Goal: Transaction & Acquisition: Purchase product/service

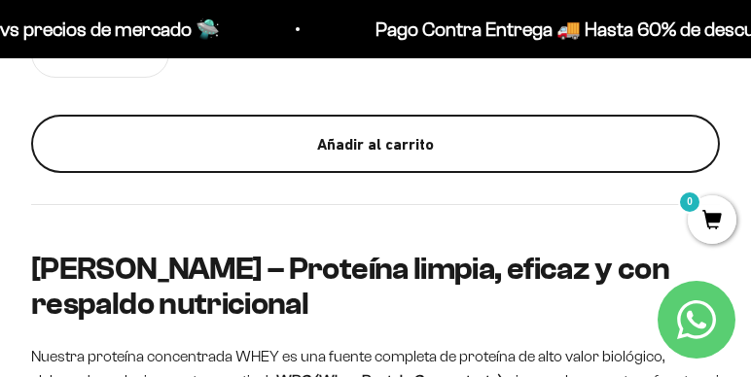
click at [217, 156] on div "Añadir al carrito" at bounding box center [375, 144] width 611 height 25
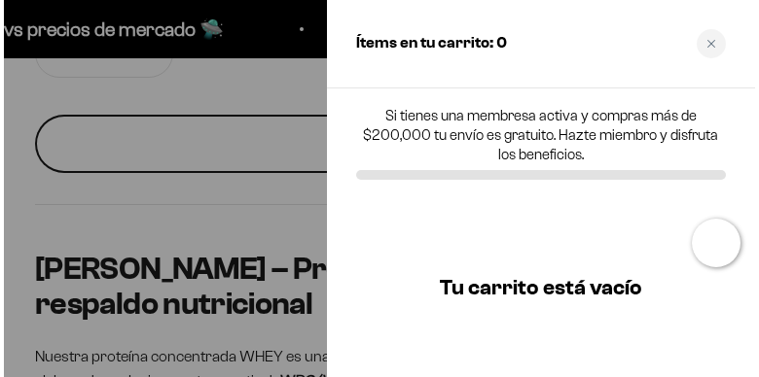
scroll to position [1363, 0]
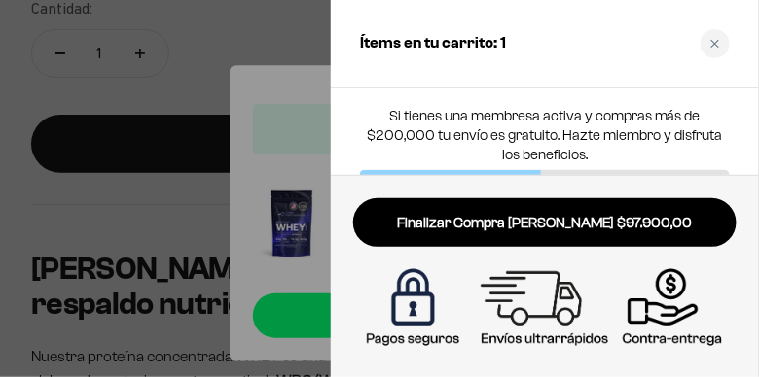
click at [177, 102] on div at bounding box center [379, 188] width 759 height 377
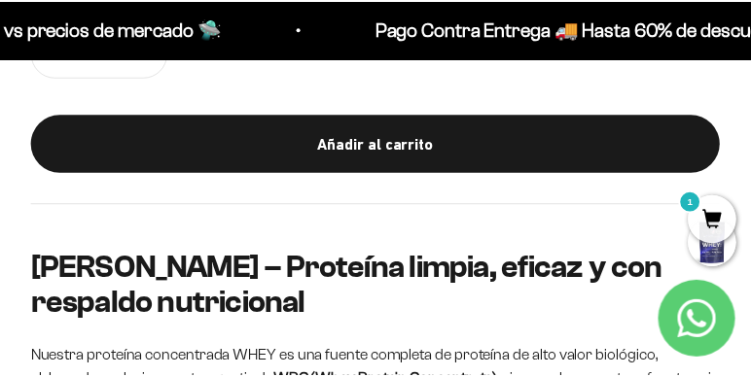
scroll to position [1355, 0]
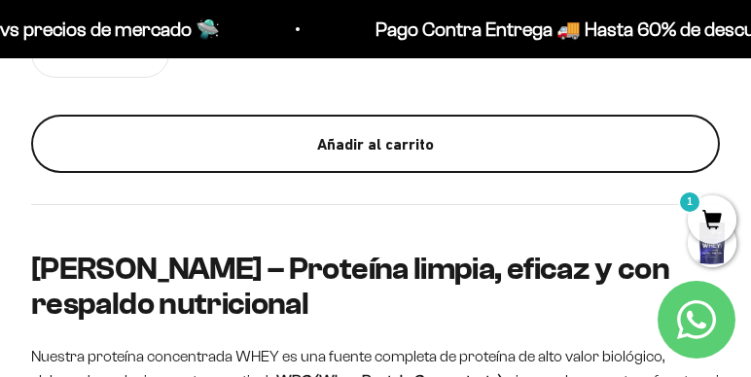
click at [31, 115] on button "Añadir al carrito" at bounding box center [375, 144] width 689 height 58
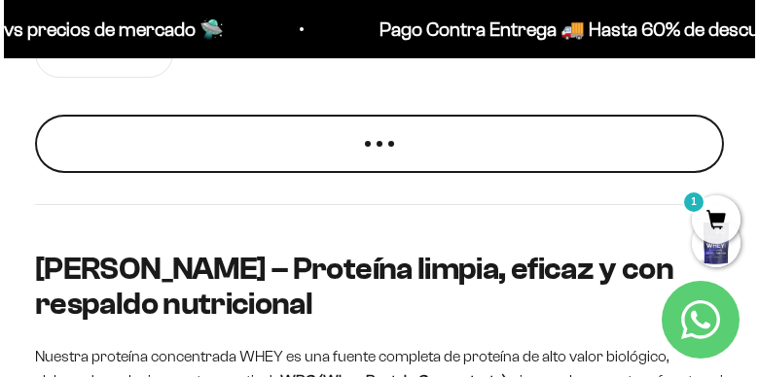
scroll to position [1363, 0]
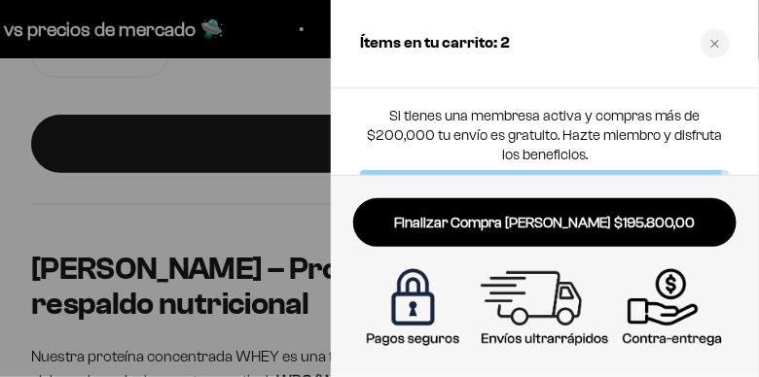
click at [215, 240] on div at bounding box center [379, 188] width 759 height 377
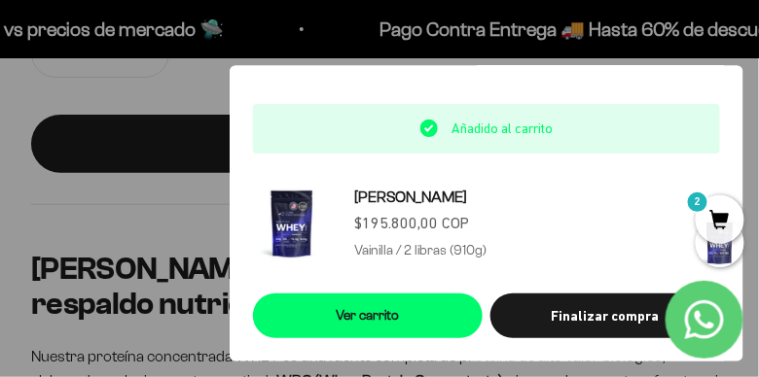
click at [710, 210] on span "2" at bounding box center [720, 220] width 49 height 49
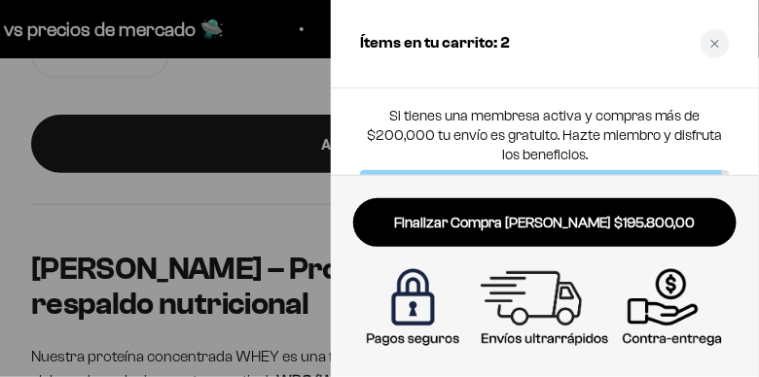
click at [97, 102] on div at bounding box center [379, 188] width 759 height 377
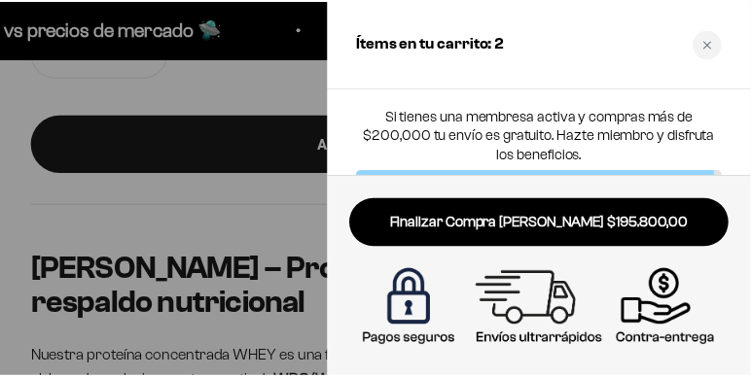
scroll to position [1355, 0]
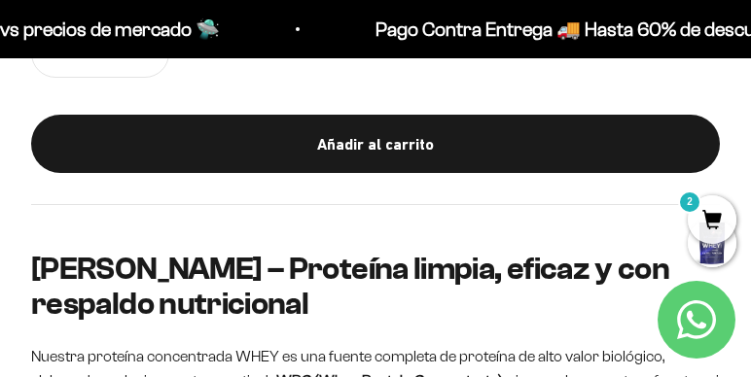
click at [709, 243] on span "2" at bounding box center [712, 220] width 49 height 49
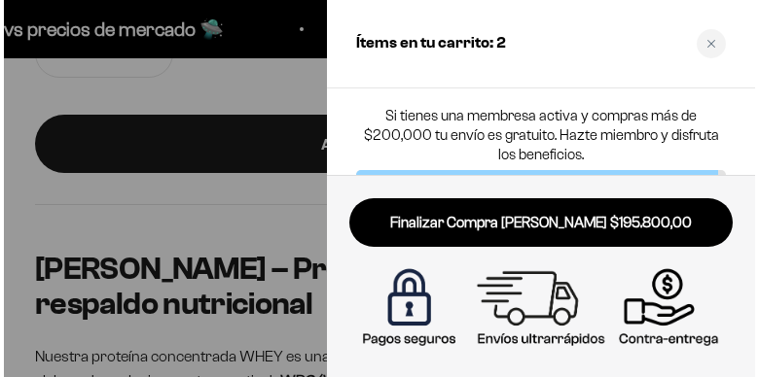
scroll to position [1363, 0]
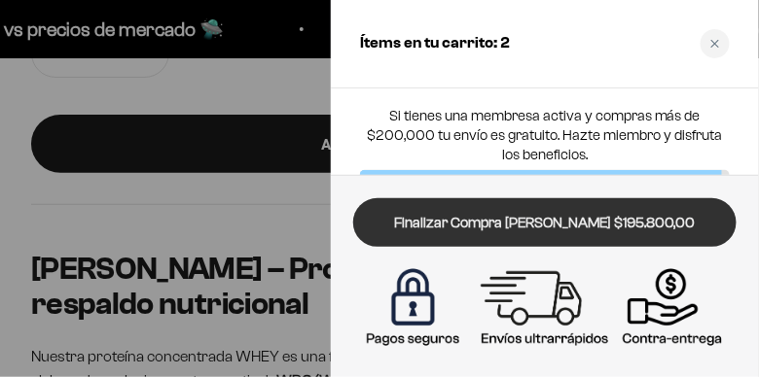
click at [586, 238] on link "Finalizar Compra [PERSON_NAME] $195.800,00" at bounding box center [544, 223] width 383 height 50
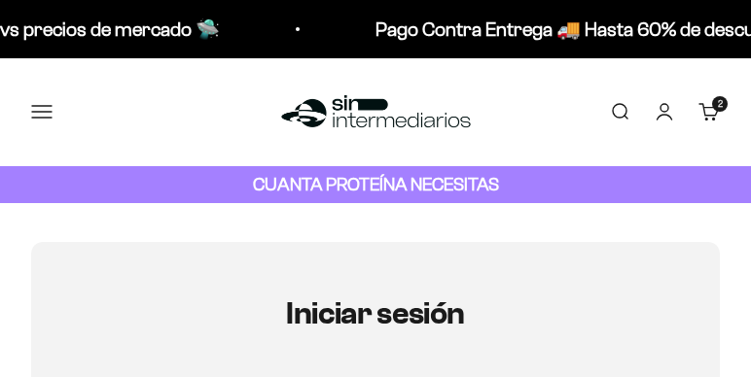
type input "sebastian.romero.a@hotmail.com"
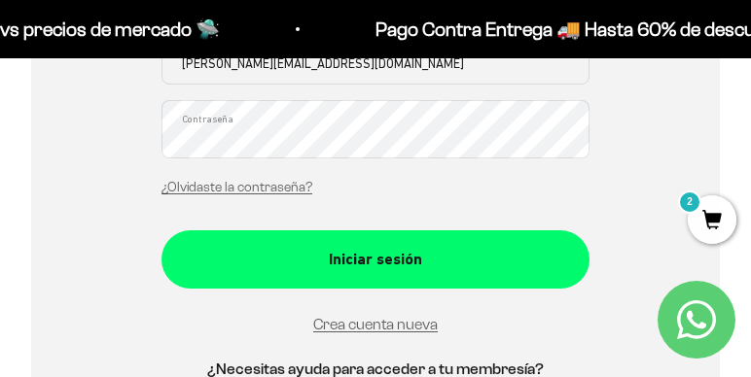
scroll to position [511, 0]
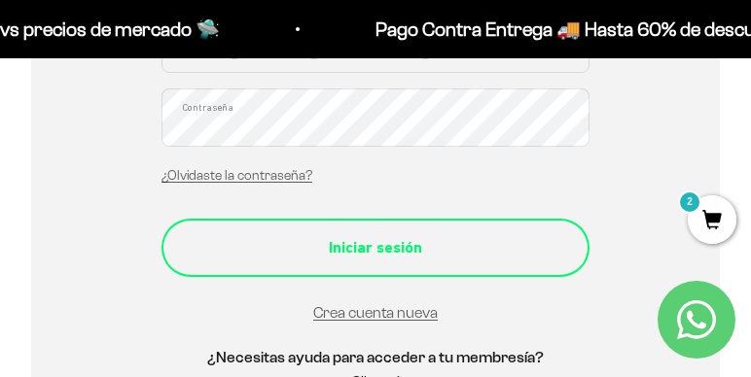
click at [419, 219] on button "Iniciar sesión" at bounding box center [376, 248] width 428 height 58
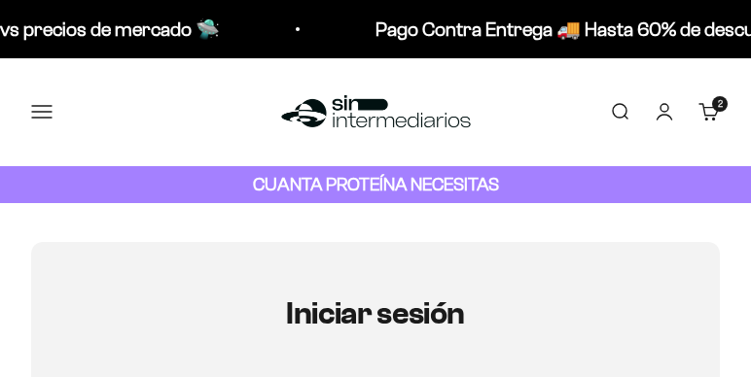
type input "[PERSON_NAME][EMAIL_ADDRESS][DOMAIN_NAME]"
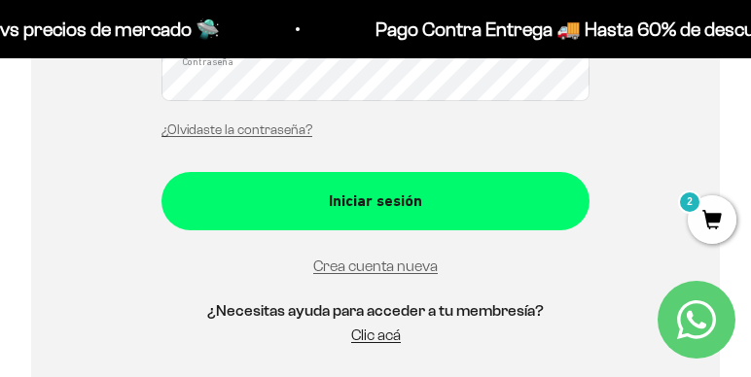
scroll to position [666, 0]
